Goal: Consume media (video, audio)

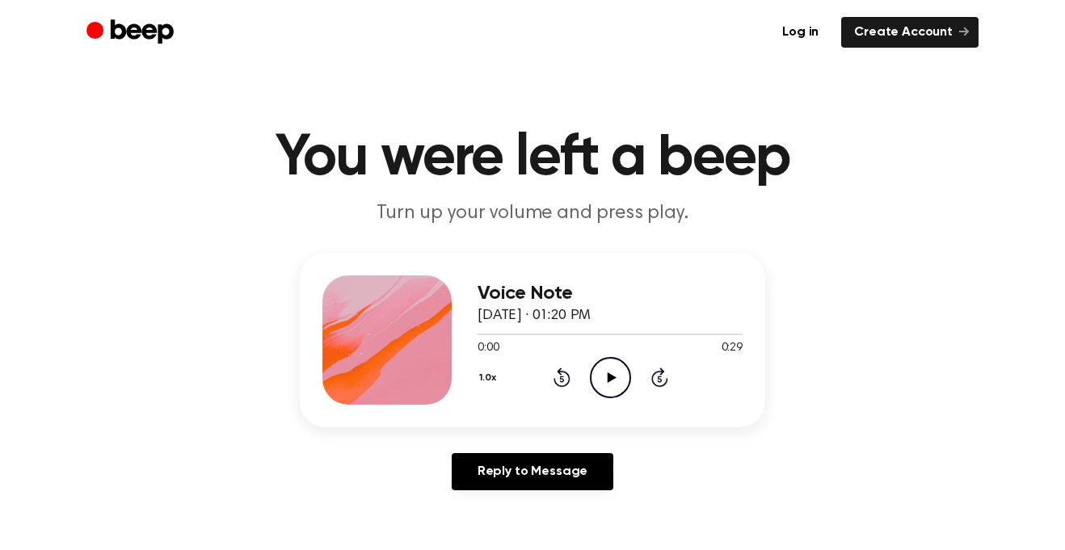
click at [612, 373] on icon "Play Audio" at bounding box center [610, 377] width 41 height 41
click at [618, 365] on icon "Pause Audio" at bounding box center [610, 377] width 41 height 41
click at [626, 376] on icon "Play Audio" at bounding box center [610, 377] width 41 height 41
drag, startPoint x: 485, startPoint y: 334, endPoint x: 464, endPoint y: 332, distance: 21.1
click at [464, 332] on div "Voice Note [DATE] · 01:20 PM 0:01 0:29 Your browser does not support the [objec…" at bounding box center [533, 340] width 466 height 175
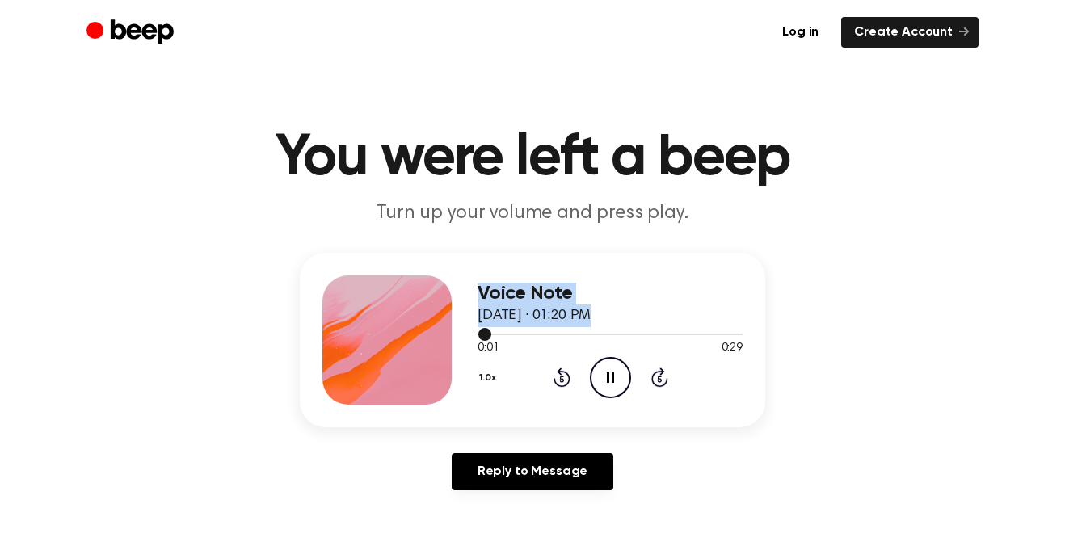
click at [497, 335] on div at bounding box center [610, 333] width 265 height 13
click at [493, 334] on div at bounding box center [610, 335] width 265 height 2
click at [559, 390] on div "1.0x Rewind 5 seconds Pause Audio Skip 5 seconds" at bounding box center [610, 377] width 265 height 41
click at [556, 388] on div "1.0x Rewind 5 seconds Pause Audio Skip 5 seconds" at bounding box center [610, 377] width 265 height 41
click at [559, 378] on icon "Rewind 5 seconds" at bounding box center [562, 377] width 18 height 21
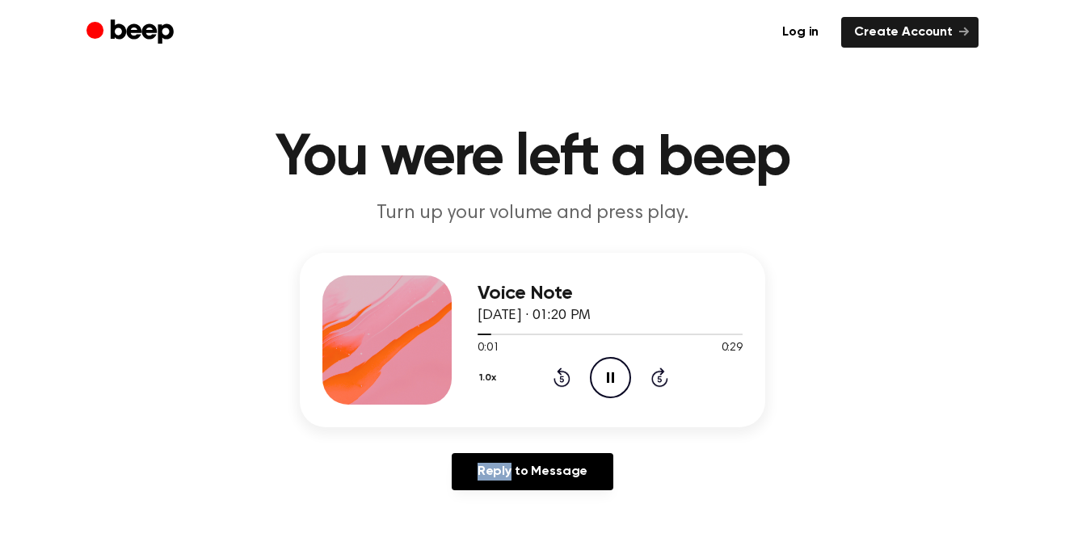
click at [559, 378] on icon "Rewind 5 seconds" at bounding box center [562, 377] width 18 height 21
